Goal: Task Accomplishment & Management: Complete application form

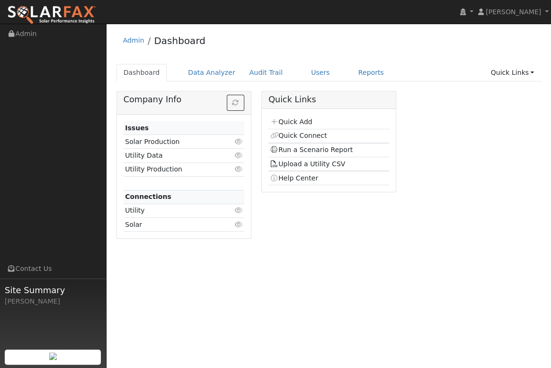
click at [511, 126] on div "Company Info Issues Solar Production Click to view Utility Data Click to view U…" at bounding box center [328, 168] width 435 height 155
click at [288, 121] on link "Quick Add" at bounding box center [291, 122] width 42 height 8
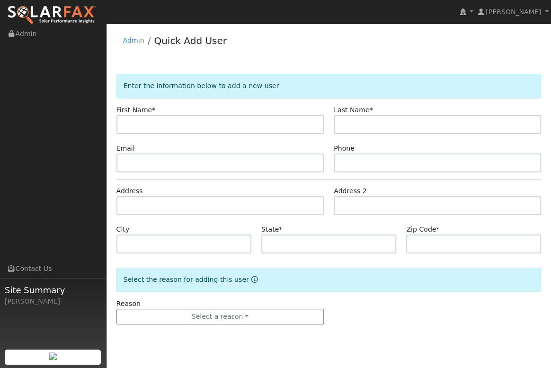
click at [151, 124] on input "text" at bounding box center [219, 124] width 207 height 19
type input "w"
type input "William"
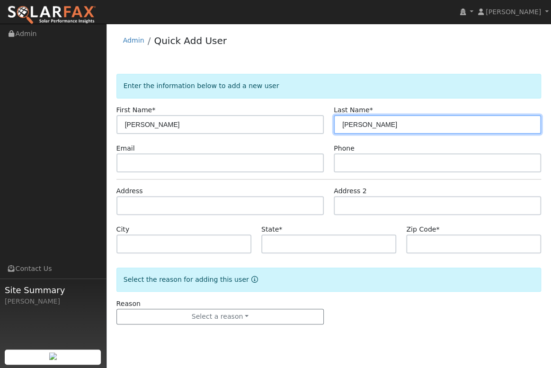
type input "Simpson"
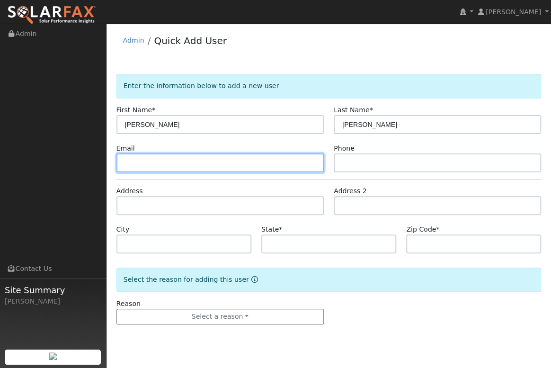
click at [131, 162] on input "text" at bounding box center [219, 162] width 207 height 19
paste input "valnron@gmail.com("
type input "valnron@gmail.com"
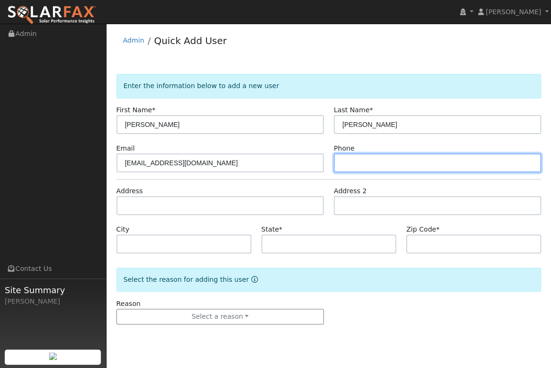
paste input "805-431-7419"
type input "805-431-7419"
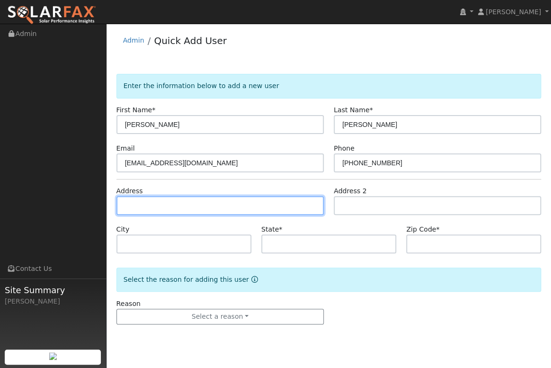
click at [160, 198] on input "text" at bounding box center [219, 205] width 207 height 19
type input "3933 Hillview Road"
type input "Santa Maria"
type input "CA"
type input "93455"
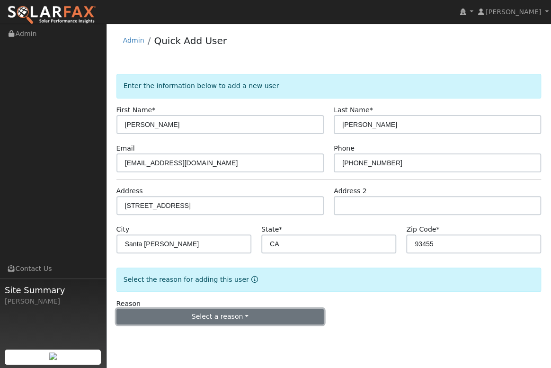
click at [180, 316] on button "Select a reason" at bounding box center [219, 317] width 207 height 16
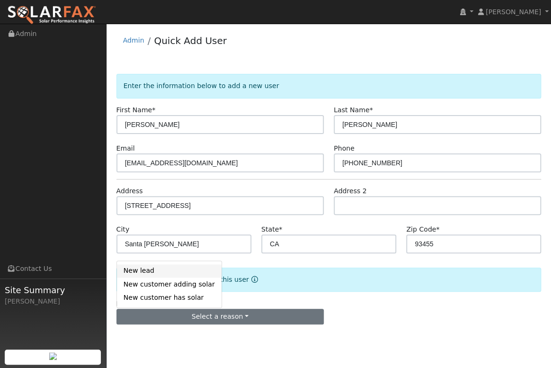
click at [143, 270] on link "New lead" at bounding box center [169, 270] width 105 height 13
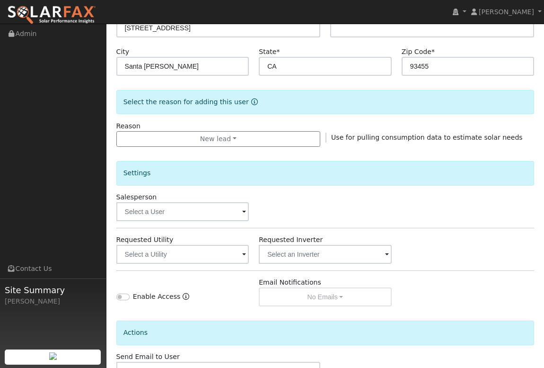
scroll to position [243, 0]
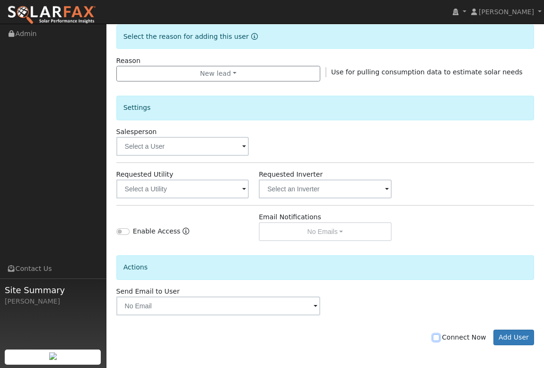
drag, startPoint x: 444, startPoint y: 336, endPoint x: 454, endPoint y: 335, distance: 10.4
click at [440, 336] on input "Connect Now" at bounding box center [436, 337] width 7 height 7
checkbox input "true"
click at [515, 335] on button "Add User" at bounding box center [514, 338] width 41 height 16
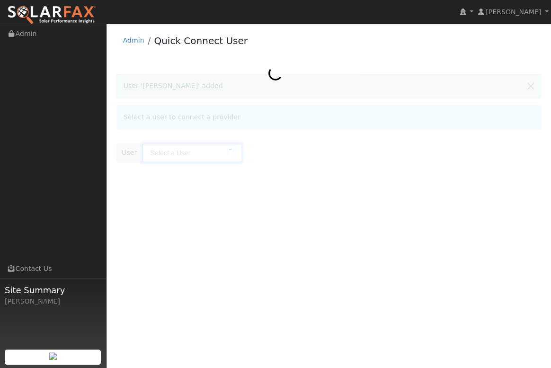
type input "[PERSON_NAME]"
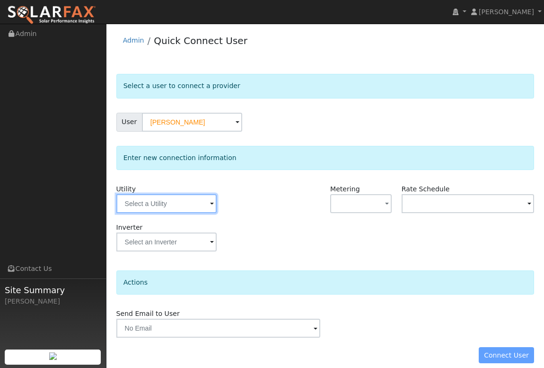
click at [208, 206] on input "text" at bounding box center [166, 203] width 100 height 19
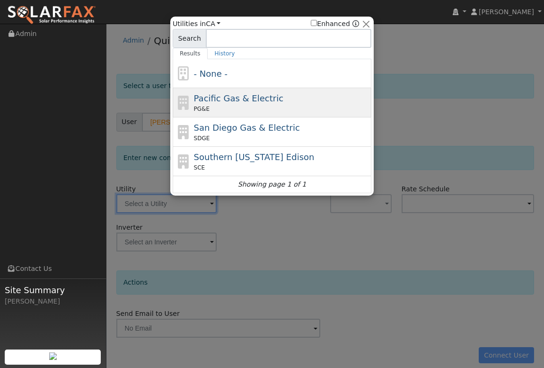
click at [222, 99] on span "Pacific Gas & Electric" at bounding box center [238, 98] width 89 height 10
type input "PG&E"
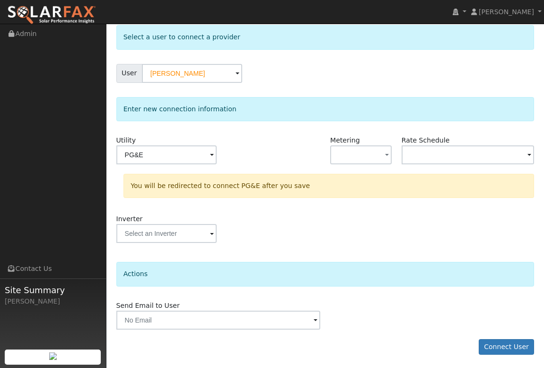
scroll to position [49, 0]
click at [508, 346] on button "Connect User" at bounding box center [507, 347] width 56 height 16
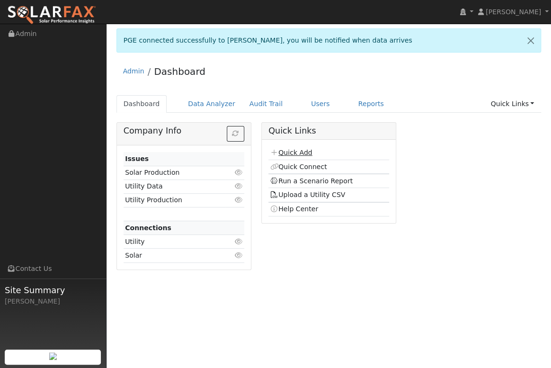
click at [298, 153] on link "Quick Add" at bounding box center [291, 153] width 42 height 8
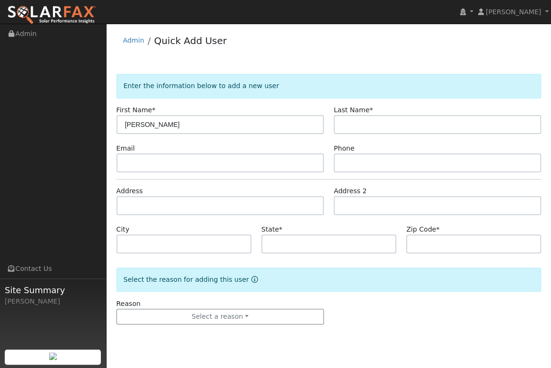
type input "[PERSON_NAME]"
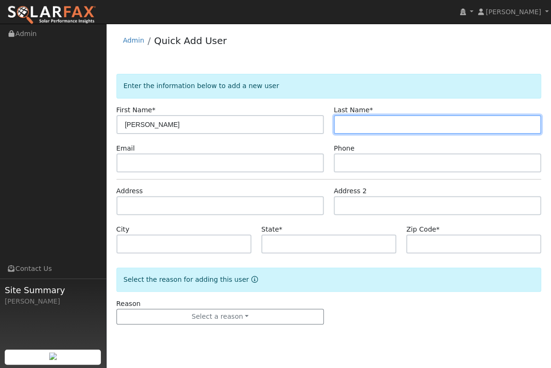
click at [365, 126] on input "text" at bounding box center [437, 124] width 207 height 19
type input "Shaban"
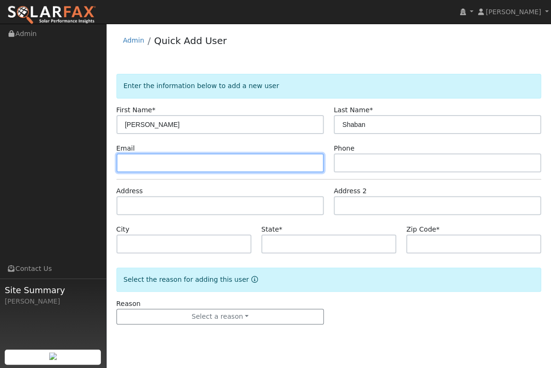
drag, startPoint x: 147, startPoint y: 161, endPoint x: 119, endPoint y: 164, distance: 28.6
click at [119, 164] on input "text" at bounding box center [219, 162] width 207 height 19
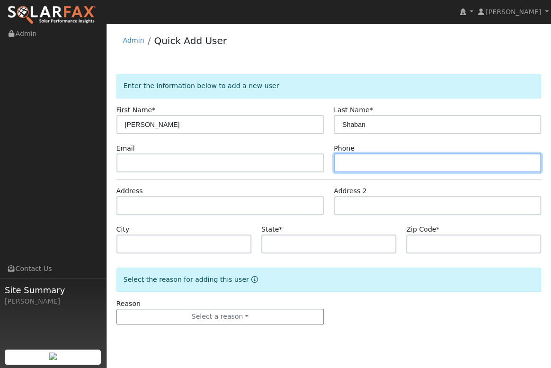
click at [365, 161] on input "text" at bounding box center [437, 162] width 207 height 19
type input "[PHONE_NUMBER]"
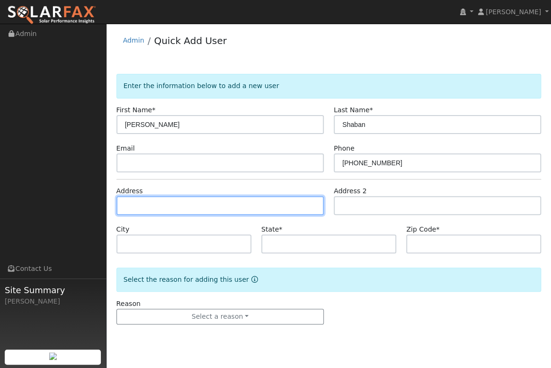
click at [127, 204] on input "text" at bounding box center [219, 205] width 207 height 19
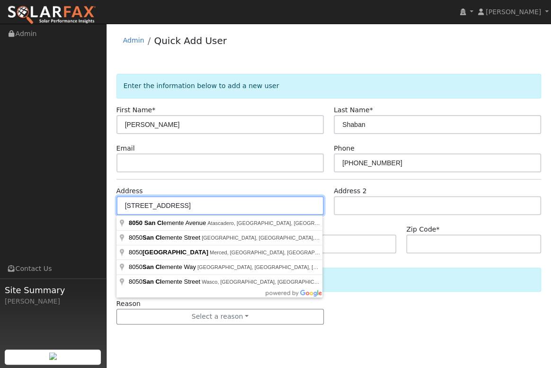
type input "8050 San Clemente Avenue"
type input "Atascadero"
type input "CA"
type input "93422"
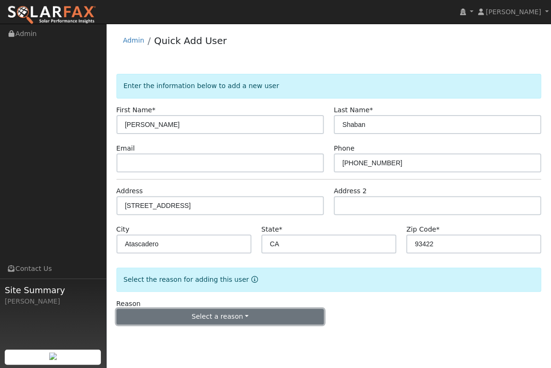
click at [226, 311] on button "Select a reason" at bounding box center [219, 317] width 207 height 16
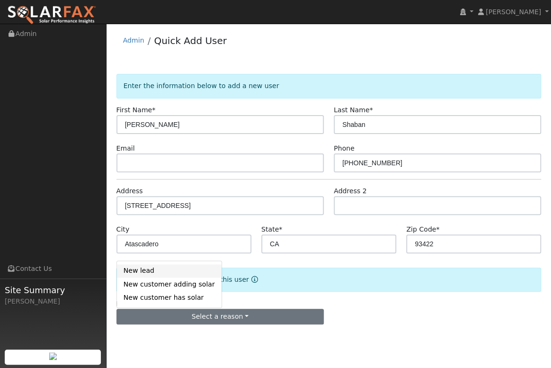
click at [158, 271] on link "New lead" at bounding box center [169, 270] width 105 height 13
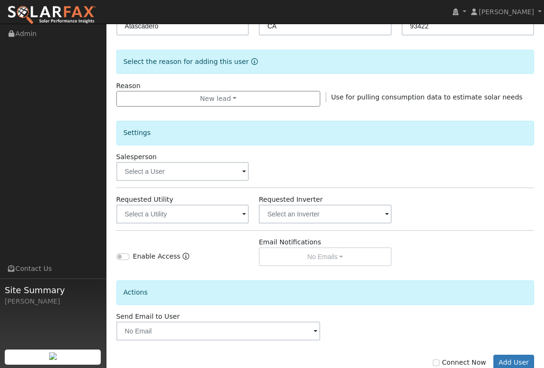
scroll to position [243, 0]
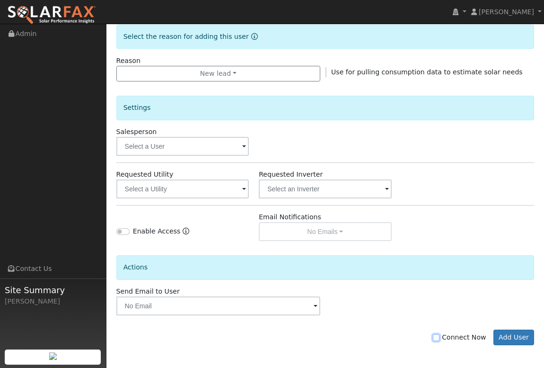
drag, startPoint x: 442, startPoint y: 337, endPoint x: 454, endPoint y: 336, distance: 11.8
click at [440, 336] on input "Connect Now" at bounding box center [436, 337] width 7 height 7
checkbox input "true"
click at [511, 338] on button "Add User" at bounding box center [514, 338] width 41 height 16
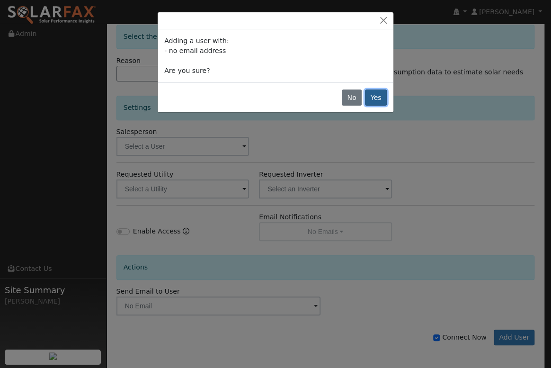
click at [375, 99] on button "Yes" at bounding box center [376, 97] width 22 height 16
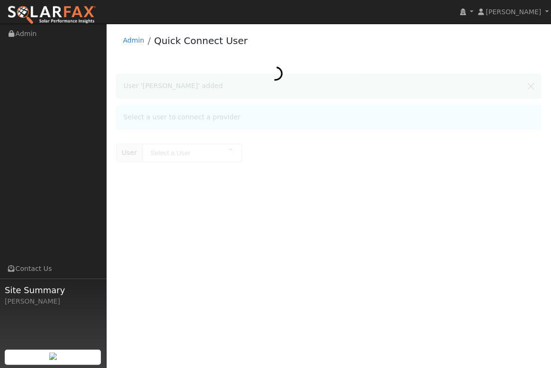
type input "[PERSON_NAME]"
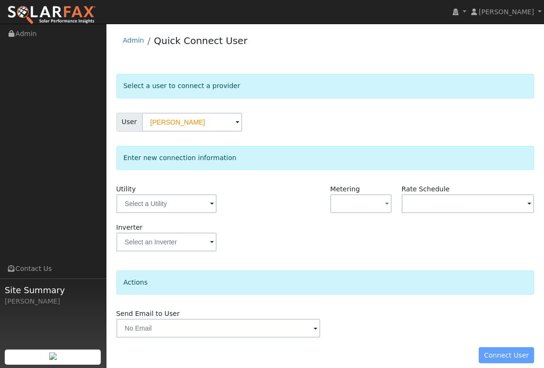
click at [211, 203] on span at bounding box center [212, 204] width 4 height 11
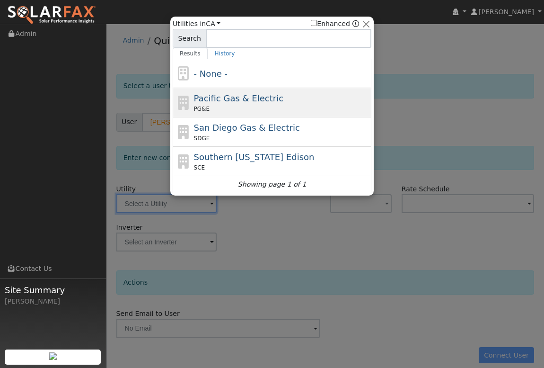
click at [233, 95] on span "Pacific Gas & Electric" at bounding box center [238, 98] width 89 height 10
type input "PG&E"
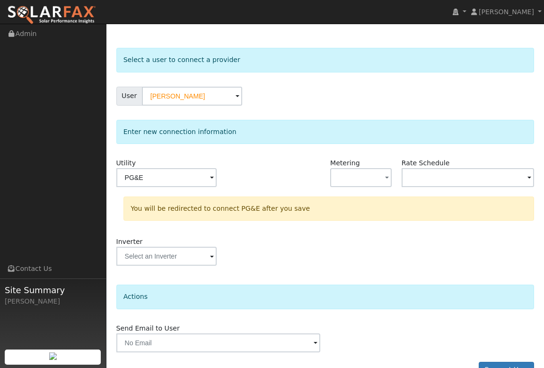
scroll to position [49, 0]
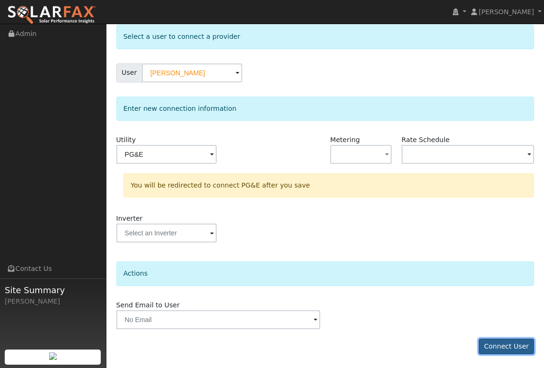
click at [504, 345] on button "Connect User" at bounding box center [507, 347] width 56 height 16
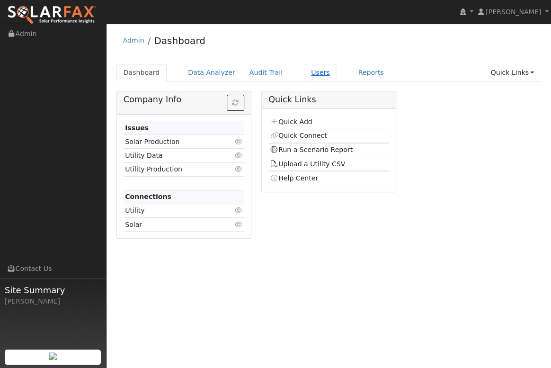
click at [304, 73] on link "Users" at bounding box center [320, 73] width 33 height 18
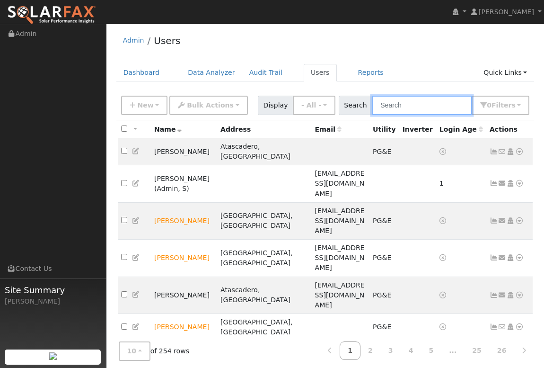
click at [430, 107] on input "text" at bounding box center [422, 105] width 100 height 19
type input "malik"
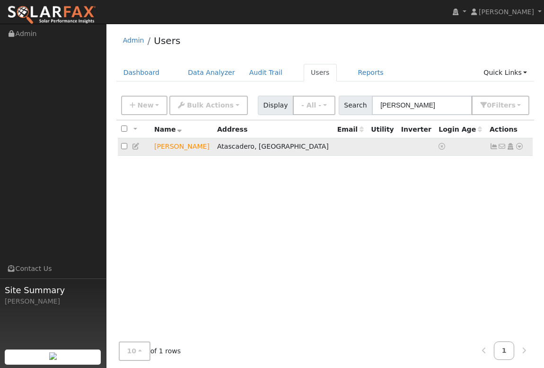
click at [521, 147] on icon at bounding box center [520, 146] width 9 height 7
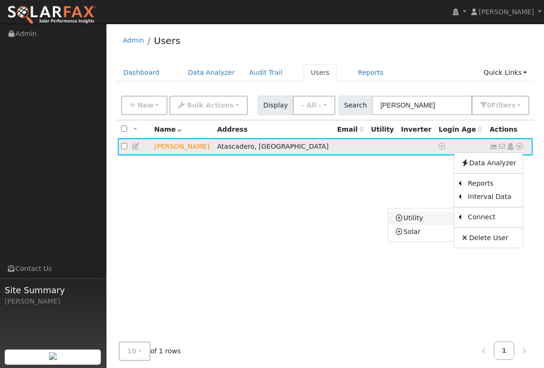
click at [421, 218] on link "Utility" at bounding box center [422, 218] width 66 height 13
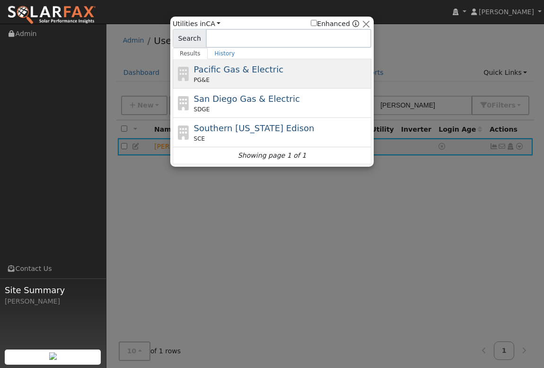
click at [239, 77] on div "PG&E" at bounding box center [282, 80] width 176 height 9
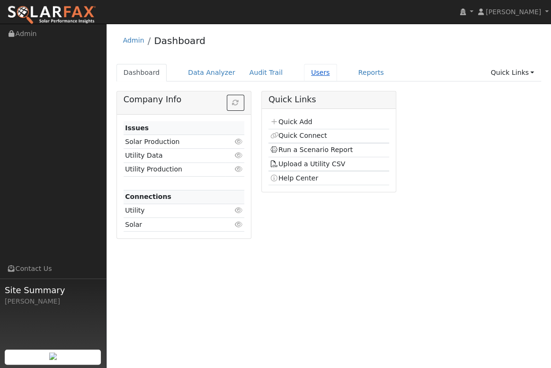
click at [305, 70] on link "Users" at bounding box center [320, 73] width 33 height 18
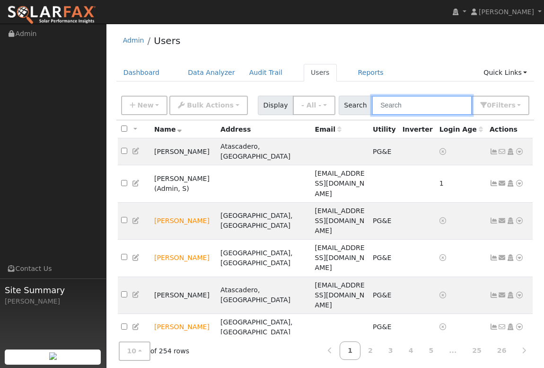
click at [410, 105] on input "text" at bounding box center [422, 105] width 100 height 19
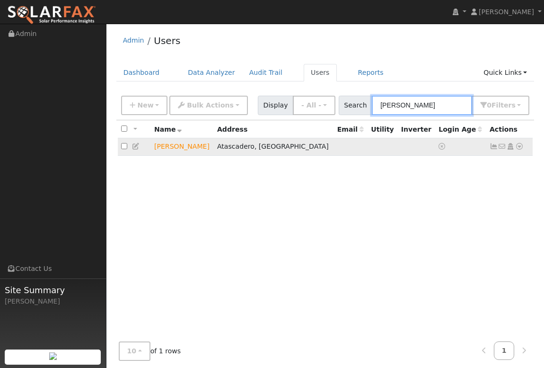
type input "malik"
click at [521, 147] on icon at bounding box center [520, 146] width 9 height 7
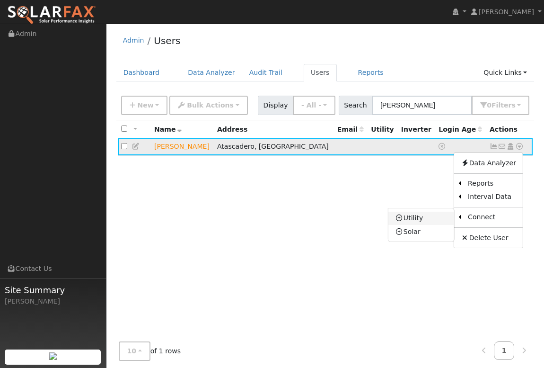
click at [423, 217] on link "Utility" at bounding box center [422, 218] width 66 height 13
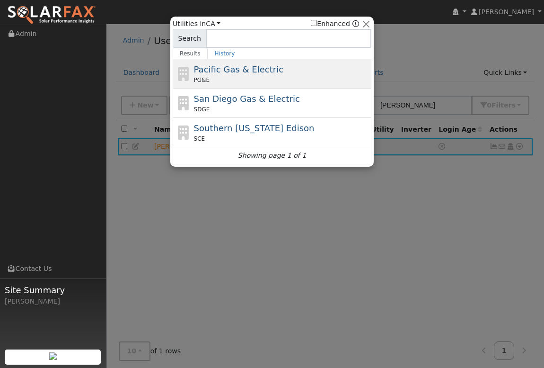
click at [220, 74] on span "Pacific Gas & Electric" at bounding box center [238, 69] width 89 height 10
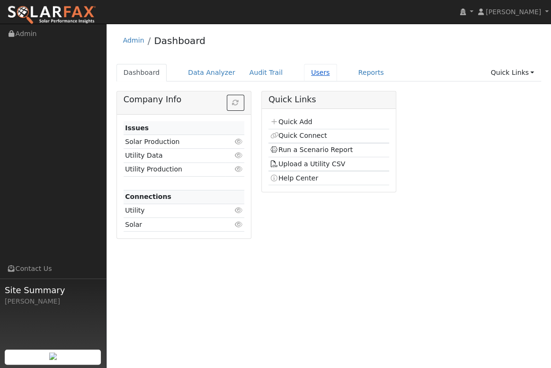
click at [308, 74] on link "Users" at bounding box center [320, 73] width 33 height 18
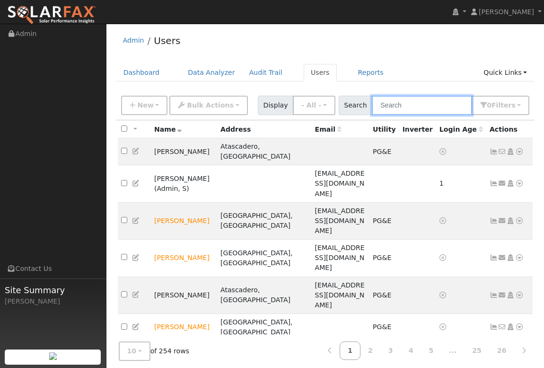
click at [398, 102] on input "text" at bounding box center [422, 105] width 100 height 19
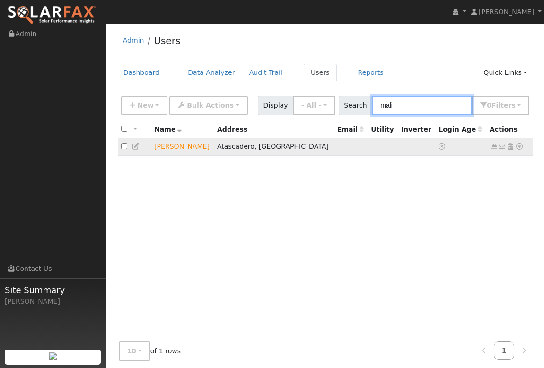
type input "mali"
click at [521, 147] on icon at bounding box center [520, 146] width 9 height 7
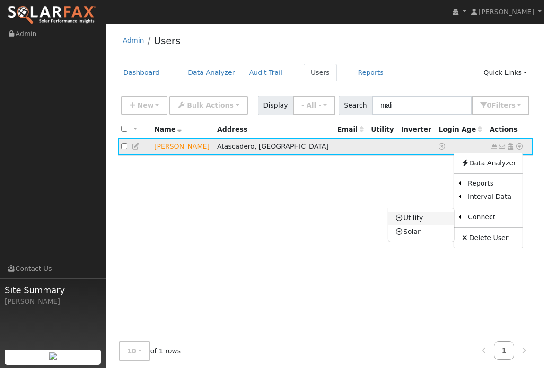
click at [421, 219] on link "Utility" at bounding box center [422, 218] width 66 height 13
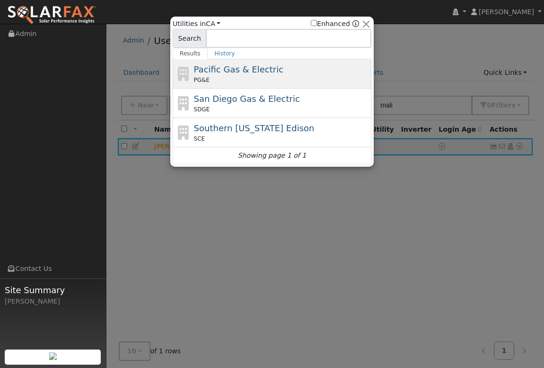
click at [210, 67] on span "Pacific Gas & Electric" at bounding box center [238, 69] width 89 height 10
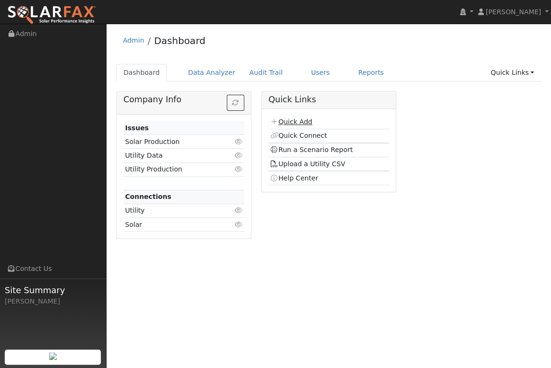
click at [295, 123] on link "Quick Add" at bounding box center [291, 122] width 42 height 8
click at [306, 72] on link "Users" at bounding box center [320, 73] width 33 height 18
click at [292, 121] on link "Quick Add" at bounding box center [291, 122] width 42 height 8
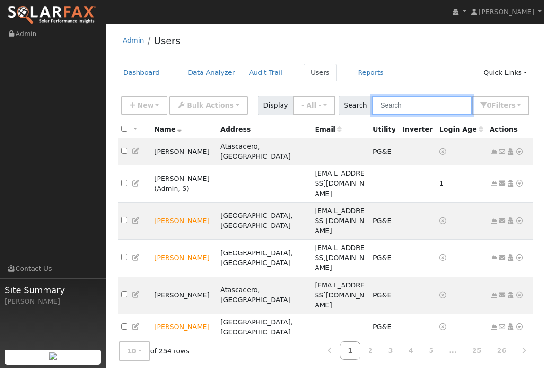
click at [417, 105] on input "text" at bounding box center [422, 105] width 100 height 19
click at [418, 105] on input "text" at bounding box center [422, 105] width 100 height 19
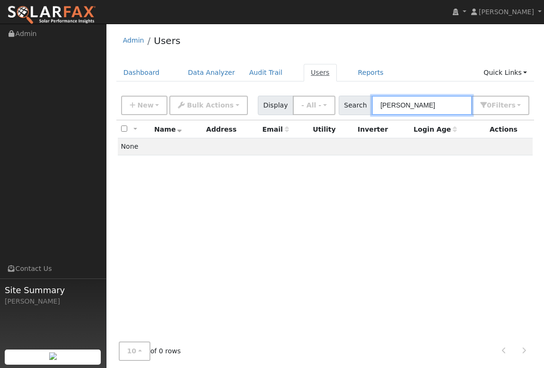
type input "fleming"
click at [304, 75] on link "Users" at bounding box center [320, 73] width 33 height 18
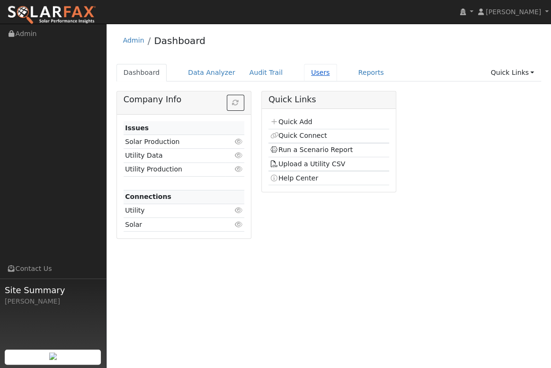
click at [304, 73] on link "Users" at bounding box center [320, 73] width 33 height 18
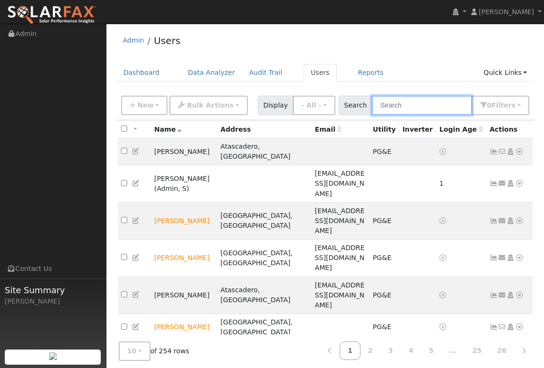
click at [401, 105] on input "text" at bounding box center [422, 105] width 100 height 19
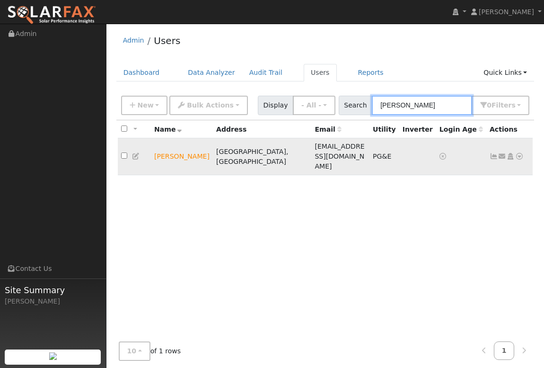
type input "[PERSON_NAME]"
click at [521, 153] on icon at bounding box center [520, 156] width 9 height 7
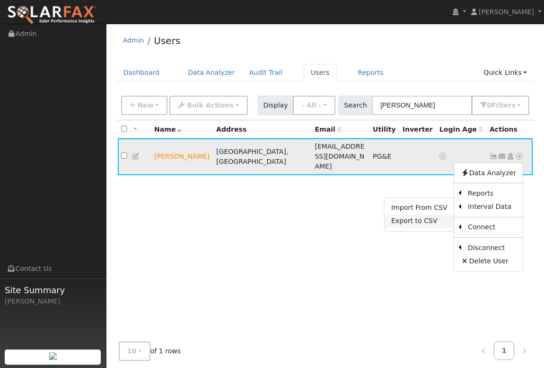
click at [425, 214] on link "Export to CSV" at bounding box center [420, 220] width 70 height 13
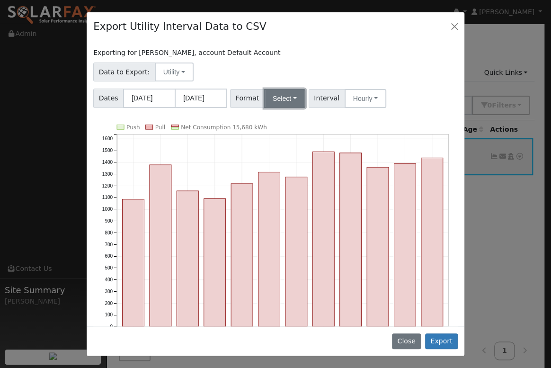
click at [286, 99] on button "Select" at bounding box center [284, 98] width 41 height 19
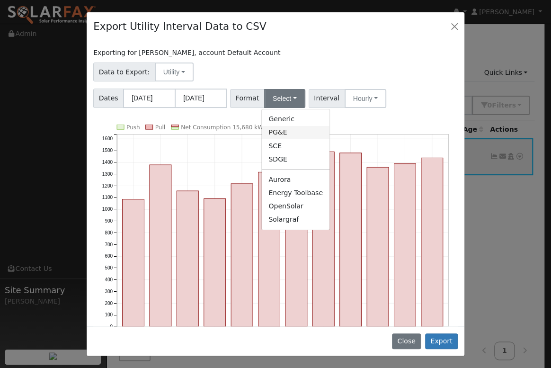
click at [286, 129] on link "PG&E" at bounding box center [296, 132] width 68 height 13
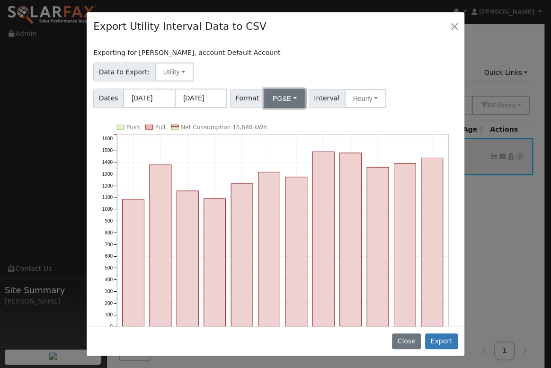
click at [289, 101] on button "PG&E" at bounding box center [284, 98] width 41 height 19
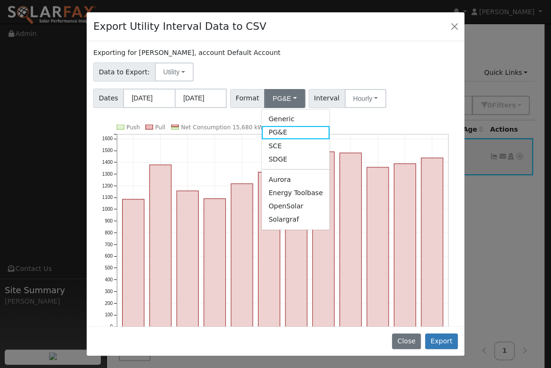
click at [289, 202] on link "OpenSolar" at bounding box center [296, 206] width 68 height 13
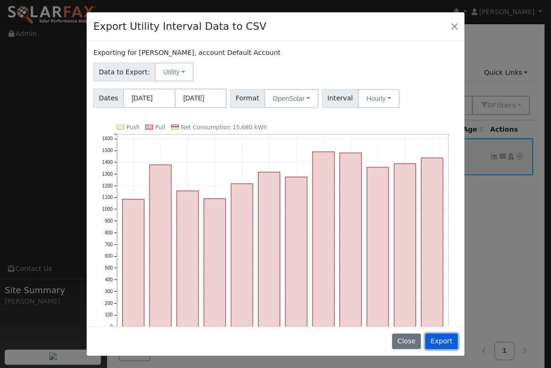
click at [441, 341] on button "Export" at bounding box center [441, 341] width 33 height 16
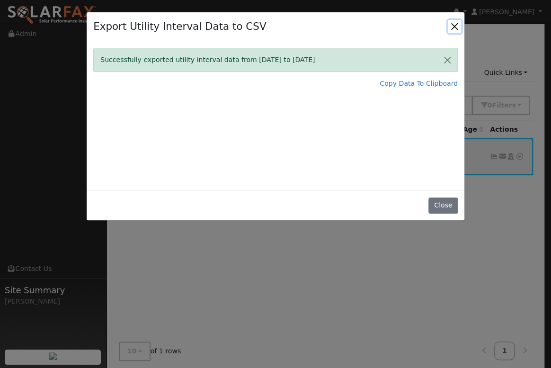
click at [450, 24] on button "Close" at bounding box center [454, 26] width 13 height 13
